Goal: Information Seeking & Learning: Learn about a topic

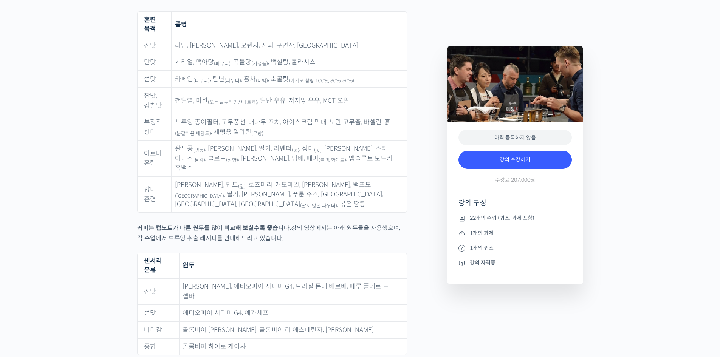
click at [306, 141] on td "완두콩 (냉동) , 파마산 치즈, 딸기, 라벤더 (꽃) , 장미 (꽃) , 바닐라 빈, 스타 아니스 (팔각) , 클로브 (정향) , 시나몬 파…" at bounding box center [289, 159] width 235 height 36
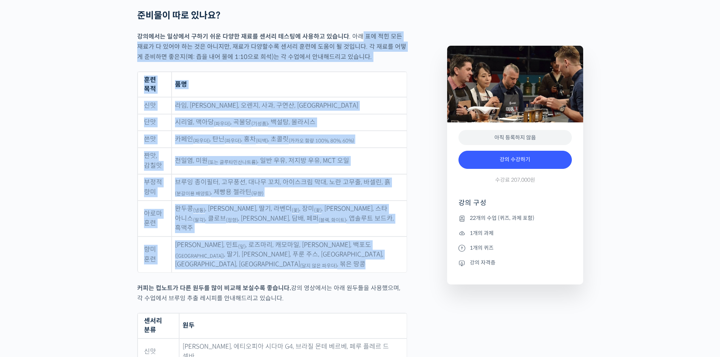
scroll to position [3413, 0]
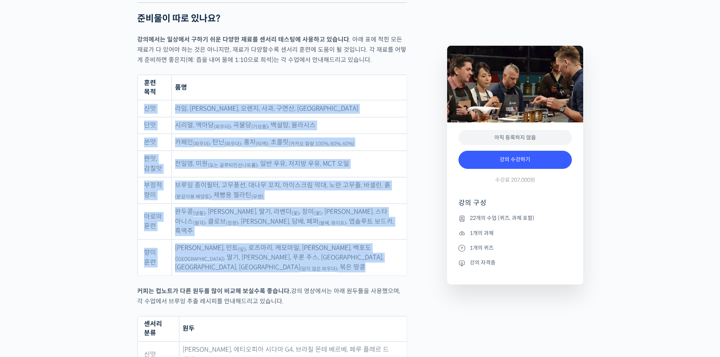
drag, startPoint x: 359, startPoint y: 92, endPoint x: 353, endPoint y: 74, distance: 19.7
click at [353, 74] on table "훈련 목적 품명 신맛 라임, 레몬, 오렌지, 사과, 구연산, 아세트산 단맛 시리얼, 맥아당 (파우더) , 곡물당 (기성품) , 백설탕, 몰라시…" at bounding box center [272, 174] width 270 height 201
click at [353, 75] on th "품명" at bounding box center [289, 87] width 235 height 25
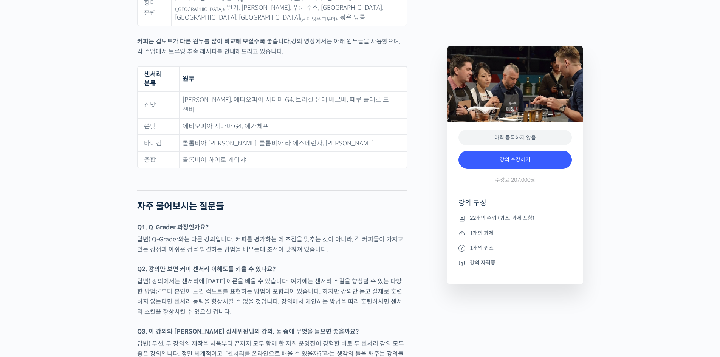
scroll to position [3715, 0]
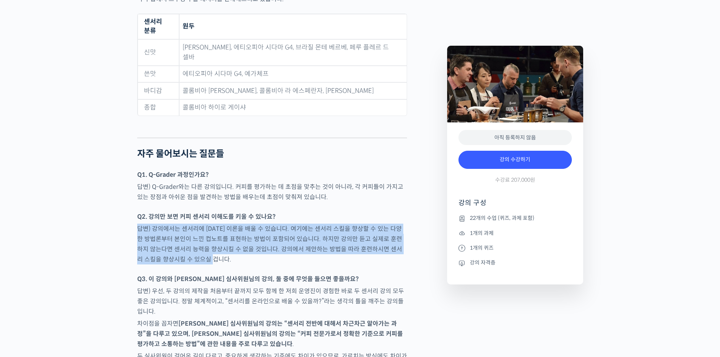
drag, startPoint x: 380, startPoint y: 213, endPoint x: 381, endPoint y: 221, distance: 8.0
click at [381, 224] on p "답변) 강의에서는 센서리에 [DATE] 이론을 배울 수 있습니다. 여기에는 센서리 스킬을 향상할 수 있는 다양한 방법론부터 본인이 느낀 컵노트…" at bounding box center [272, 244] width 270 height 41
drag, startPoint x: 381, startPoint y: 216, endPoint x: 380, endPoint y: 173, distance: 43.5
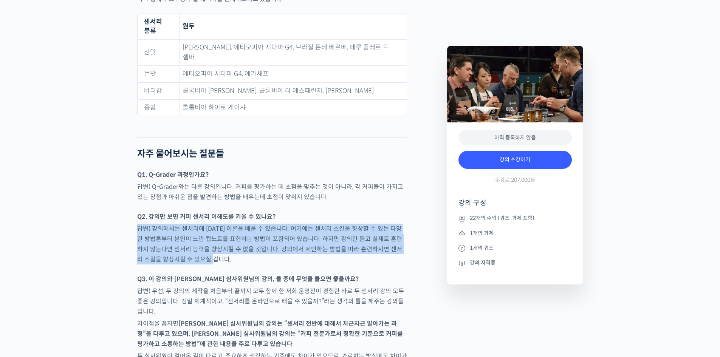
click at [380, 212] on p "Q2. 강의만 보면 커피 센서리 이해도를 키울 수 있나요?" at bounding box center [272, 217] width 270 height 10
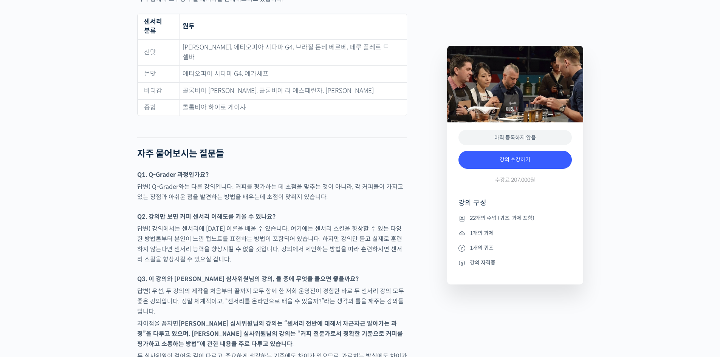
click at [362, 224] on p "답변) 강의에서는 센서리에 [DATE] 이론을 배울 수 있습니다. 여기에는 센서리 스킬을 향상할 수 있는 다양한 방법론부터 본인이 느낀 컵노트…" at bounding box center [272, 244] width 270 height 41
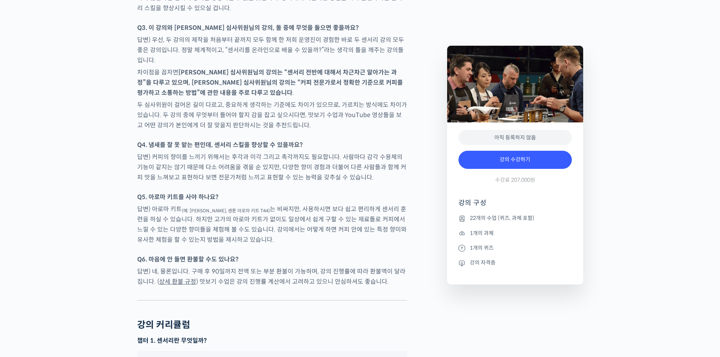
scroll to position [3967, 0]
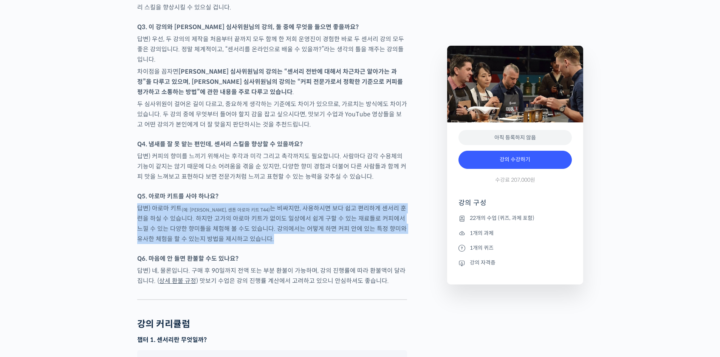
drag, startPoint x: 333, startPoint y: 165, endPoint x: 340, endPoint y: 193, distance: 29.2
click at [340, 203] on p "답변) 아로마 키트 (예: 르네 뒤 카페, 센톤 아로마 키트 T44) 는 비싸지만, 사용하시면 보다 쉽고 편리하게 센서리 훈련을 하실 수 있습…" at bounding box center [272, 223] width 270 height 41
drag, startPoint x: 340, startPoint y: 199, endPoint x: 325, endPoint y: 154, distance: 47.6
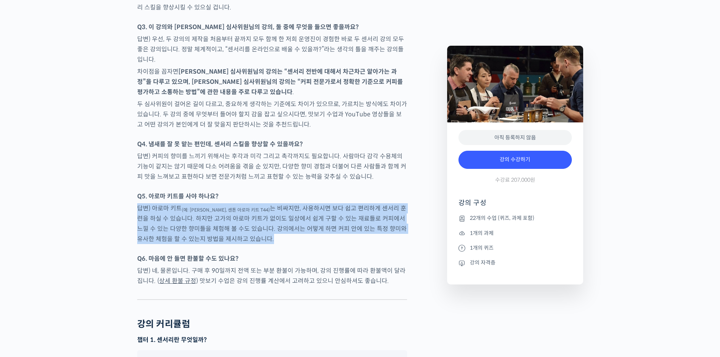
click at [325, 191] on p "Q5. 아로마 키트를 사야 하나요?" at bounding box center [272, 196] width 270 height 10
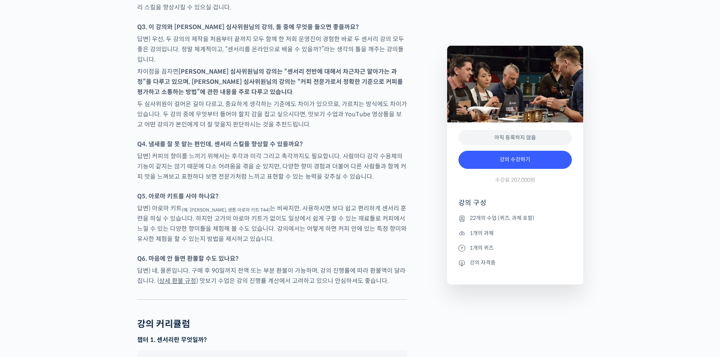
click at [325, 191] on p "Q5. 아로마 키트를 사야 하나요?" at bounding box center [272, 196] width 270 height 10
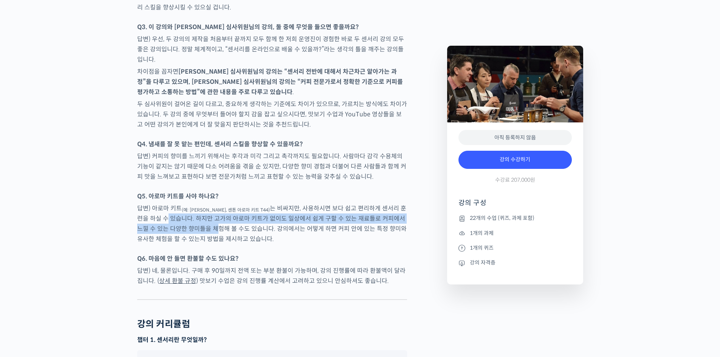
drag, startPoint x: 150, startPoint y: 179, endPoint x: 258, endPoint y: 190, distance: 108.7
click at [247, 203] on p "답변) 아로마 키트 (예: 르네 뒤 카페, 센톤 아로마 키트 T44) 는 비싸지만, 사용하시면 보다 쉽고 편리하게 센서리 훈련을 하실 수 있습…" at bounding box center [272, 223] width 270 height 41
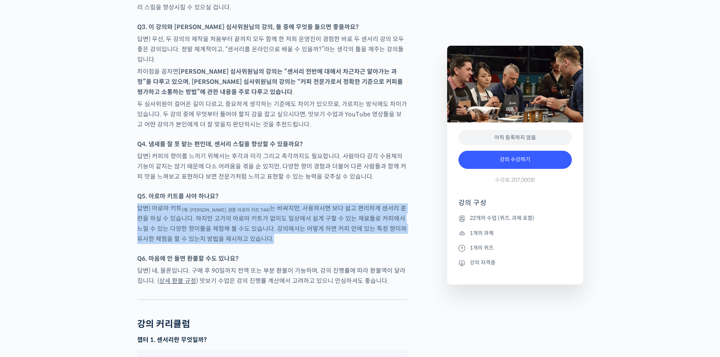
drag, startPoint x: 354, startPoint y: 140, endPoint x: 353, endPoint y: 152, distance: 12.1
click at [353, 191] on p "Q5. 아로마 키트를 사야 하나요?" at bounding box center [272, 196] width 270 height 10
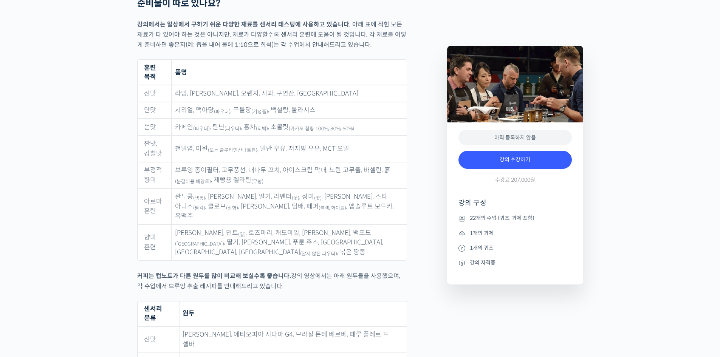
scroll to position [3463, 0]
